Goal: Information Seeking & Learning: Understand process/instructions

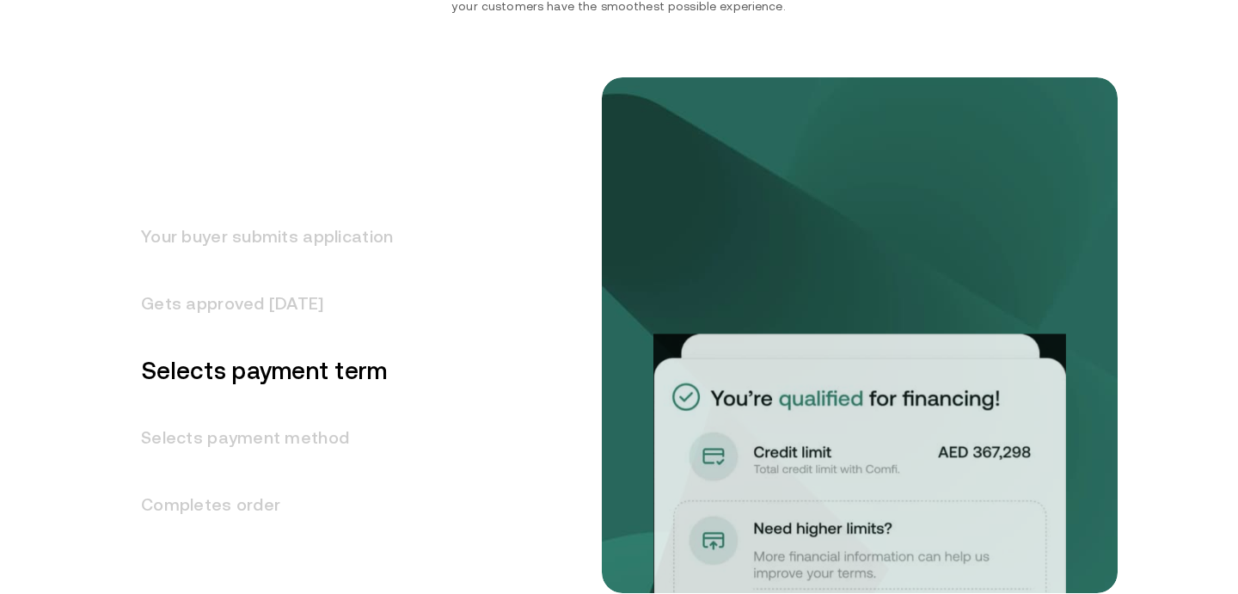
scroll to position [2228, 0]
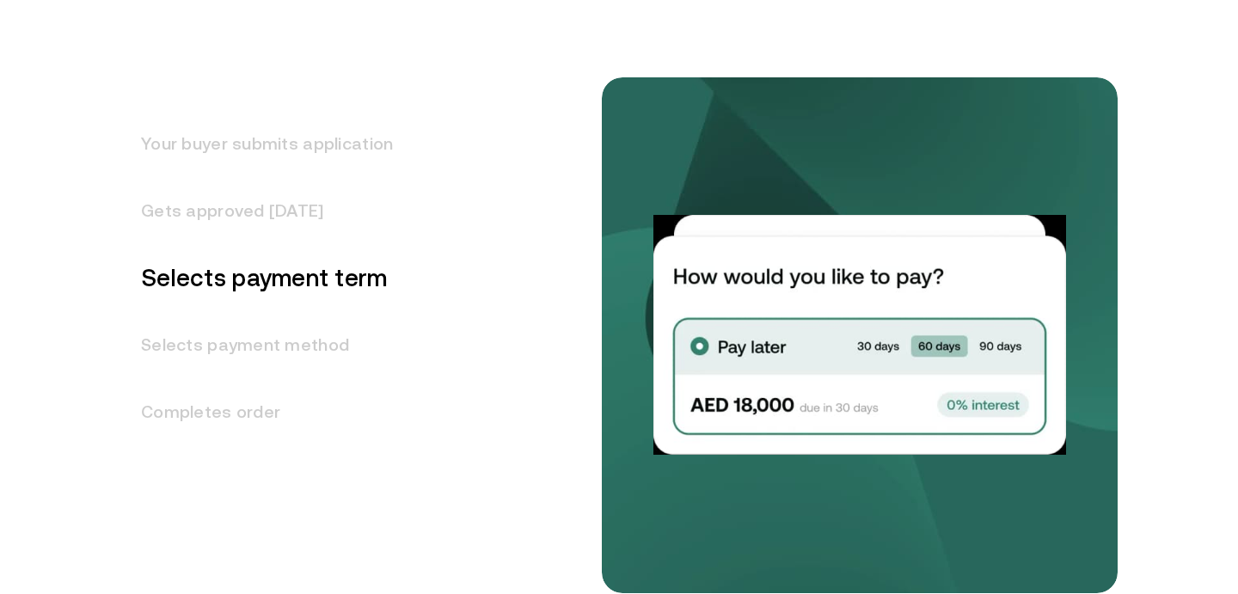
click at [243, 157] on h3 "Your buyer submits application" at bounding box center [256, 143] width 272 height 67
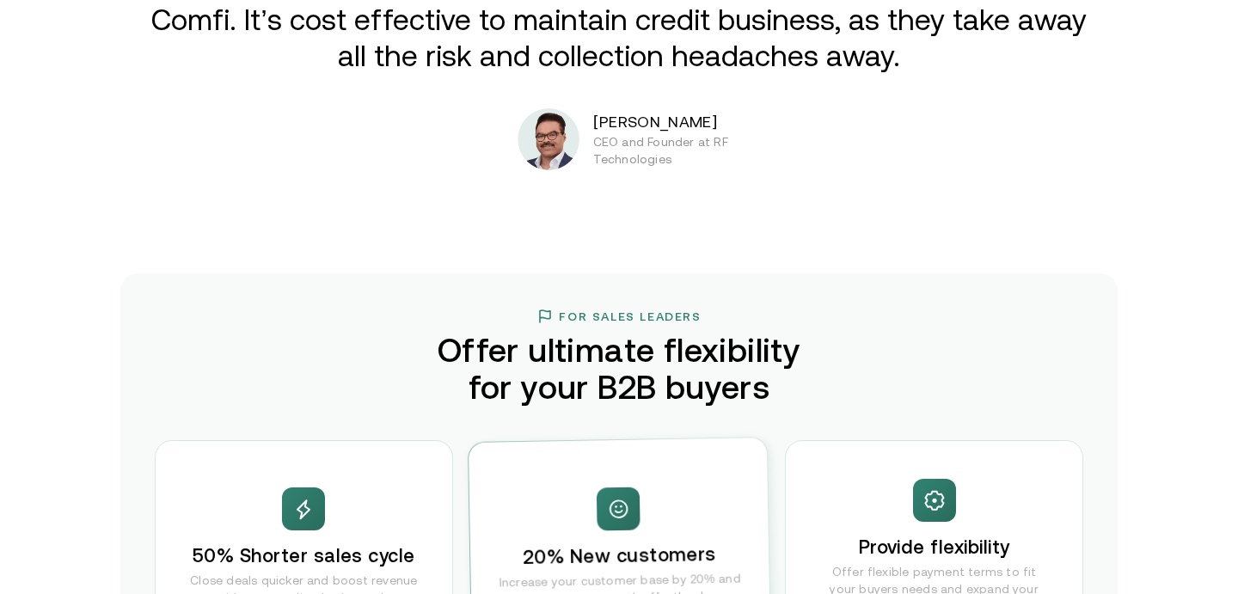
scroll to position [2941, 0]
